Goal: Task Accomplishment & Management: Manage account settings

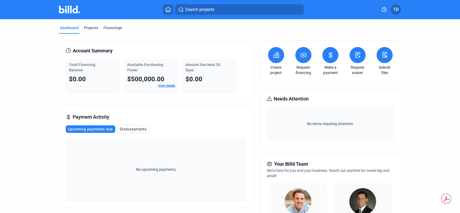
click at [429, 113] on dashboard "Dashboard Projects Financings Account Summary Total Financing Balance $0.00 Ava…" at bounding box center [230, 203] width 414 height 369
click at [393, 12] on span "TD" at bounding box center [395, 9] width 5 height 6
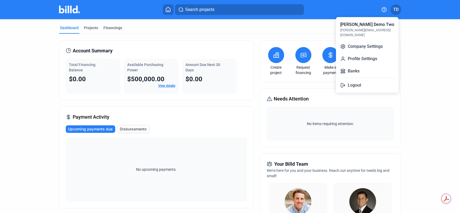
click at [89, 29] on div at bounding box center [230, 106] width 460 height 213
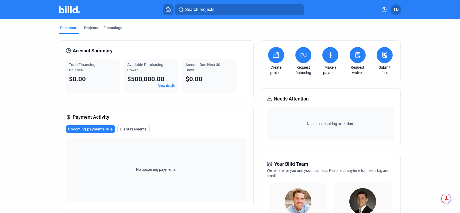
click at [89, 29] on div "Projects" at bounding box center [91, 27] width 14 height 5
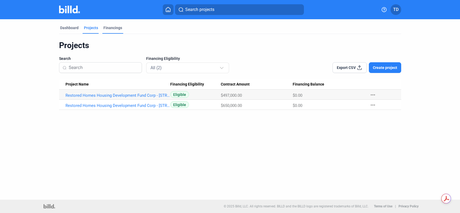
click at [119, 30] on div "Financings" at bounding box center [112, 29] width 21 height 9
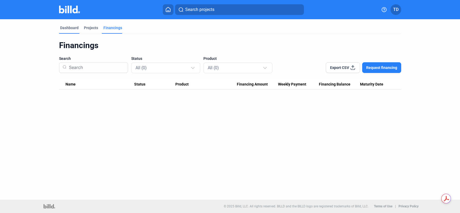
click at [72, 28] on div "Dashboard" at bounding box center [69, 27] width 18 height 5
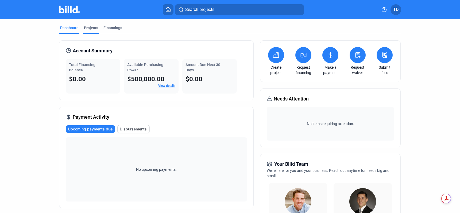
click at [87, 30] on div "Projects" at bounding box center [91, 27] width 14 height 5
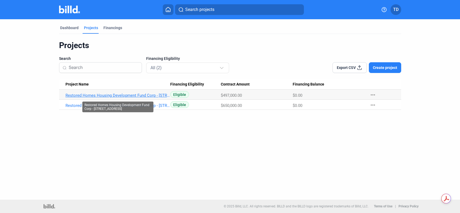
click at [88, 96] on link "Restored Homes Housing Development Fund Corp - [STREET_ADDRESS]" at bounding box center [117, 95] width 105 height 5
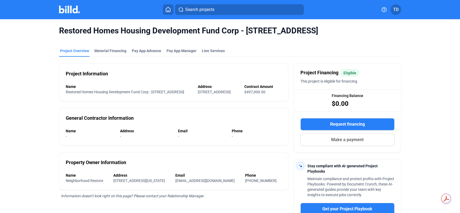
click at [176, 47] on mat-tab-group "Project Overview Material Financing Pay App Advance Pay App Manager Lien Servic…" at bounding box center [230, 158] width 342 height 233
click at [175, 51] on span "Pay App Manager" at bounding box center [181, 50] width 30 height 5
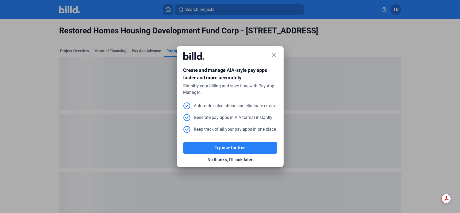
click at [271, 56] on mat-icon "close" at bounding box center [274, 55] width 6 height 6
